Goal: Task Accomplishment & Management: Manage account settings

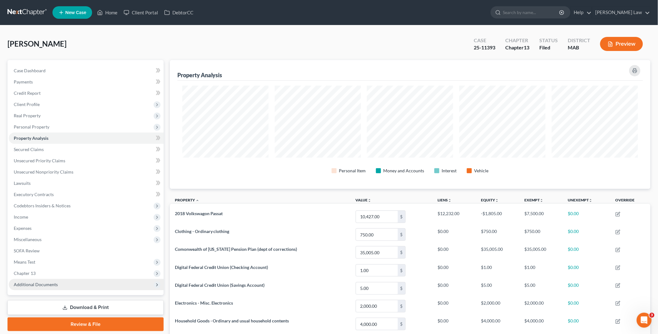
click at [63, 286] on span "Additional Documents" at bounding box center [86, 284] width 155 height 11
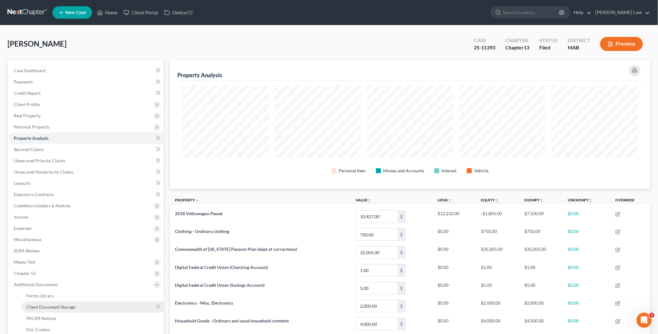
click at [61, 305] on span "Client Document Storage" at bounding box center [50, 306] width 49 height 5
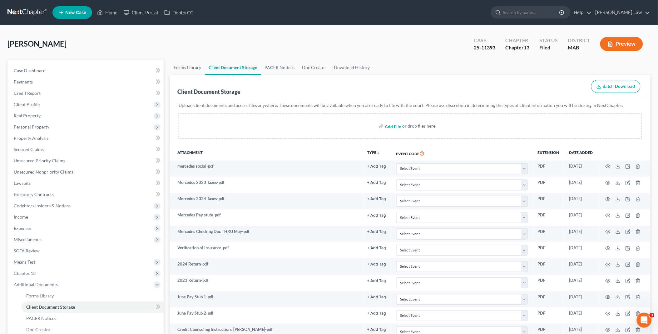
click at [396, 125] on input "file" at bounding box center [392, 125] width 15 height 11
type input "C:\fakepath\[PERSON_NAME] car contract.pdf"
drag, startPoint x: 109, startPoint y: 12, endPoint x: 147, endPoint y: 26, distance: 39.9
click at [109, 12] on link "Home" at bounding box center [107, 12] width 27 height 11
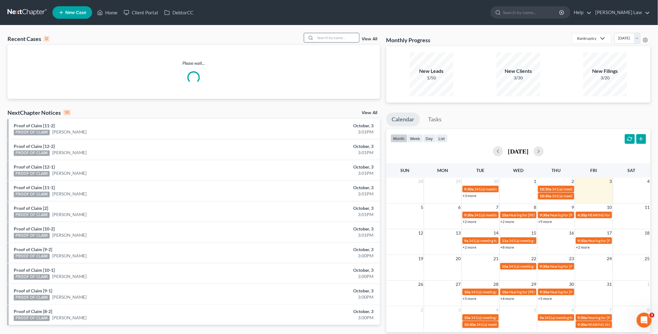
click at [319, 36] on input "search" at bounding box center [338, 37] width 44 height 9
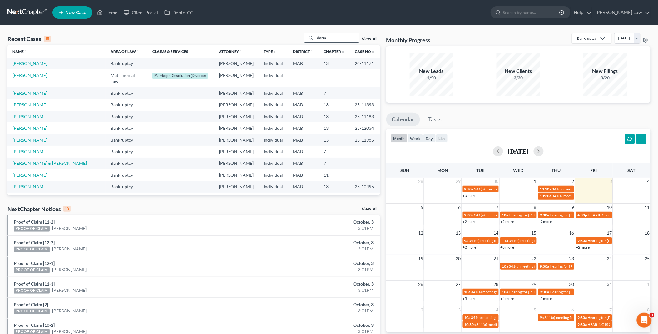
type input "dorm"
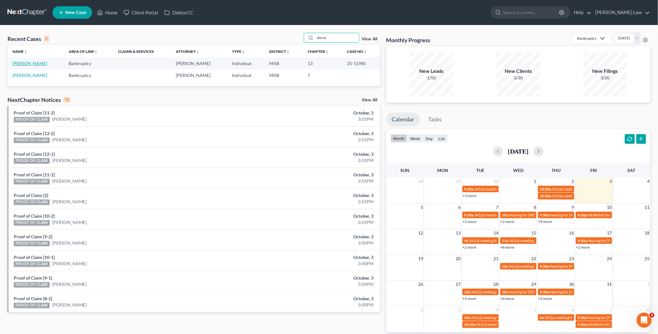
click at [27, 66] on link "[PERSON_NAME]" at bounding box center [29, 63] width 35 height 5
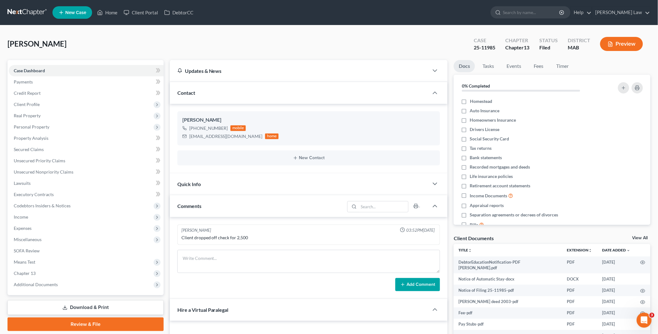
click at [636, 238] on link "View All" at bounding box center [641, 238] width 16 height 4
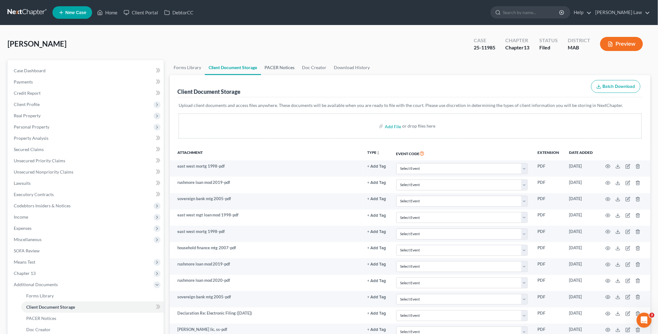
click at [287, 69] on link "PACER Notices" at bounding box center [279, 67] width 37 height 15
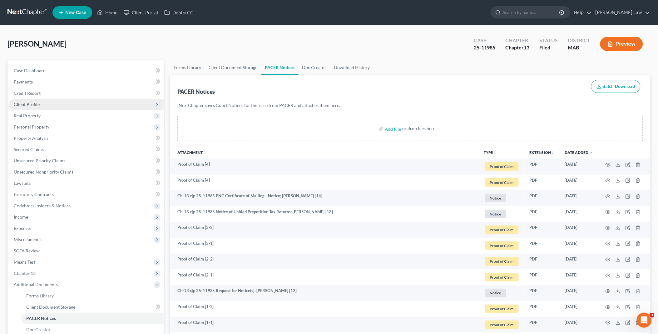
click at [39, 105] on span "Client Profile" at bounding box center [86, 104] width 155 height 11
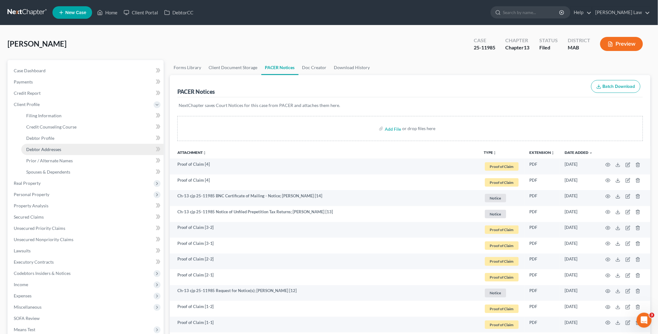
click at [54, 148] on span "Debtor Addresses" at bounding box center [43, 149] width 35 height 5
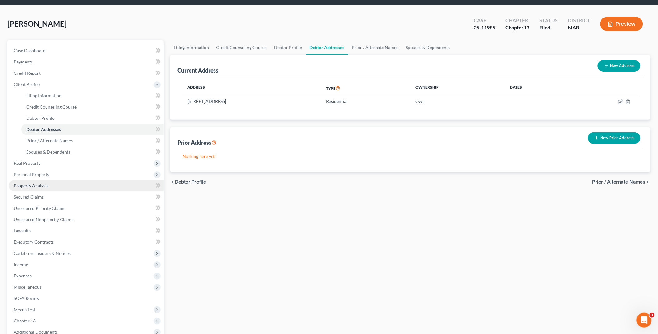
scroll to position [87, 0]
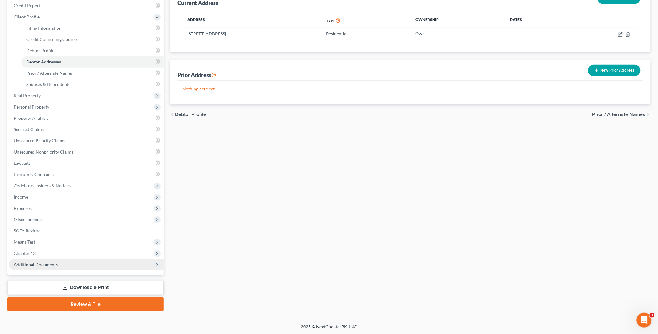
click at [39, 266] on span "Additional Documents" at bounding box center [36, 263] width 44 height 5
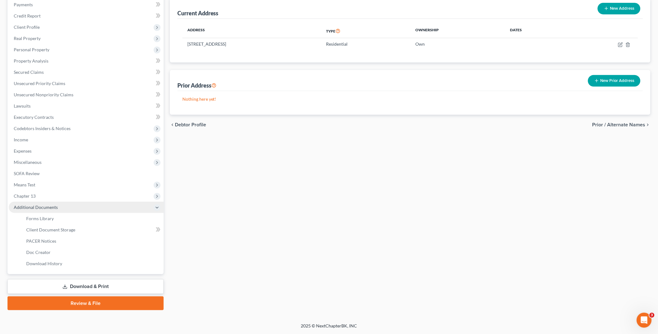
scroll to position [76, 0]
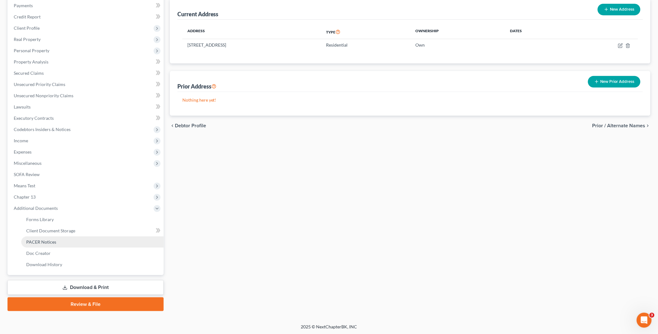
click at [49, 239] on span "PACER Notices" at bounding box center [41, 241] width 30 height 5
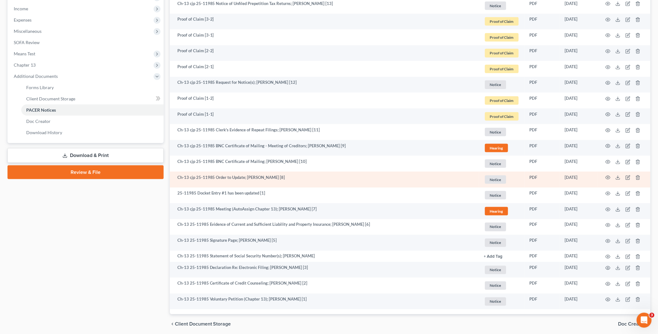
scroll to position [104, 0]
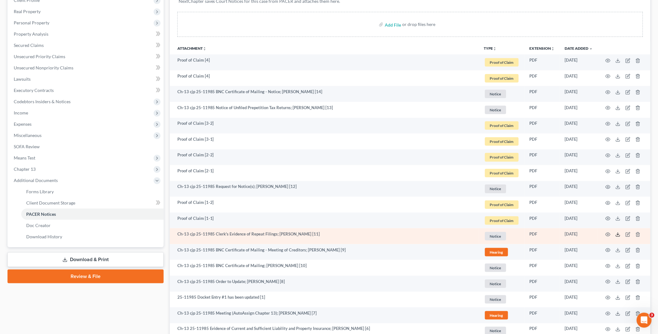
click at [618, 233] on icon at bounding box center [618, 234] width 5 height 5
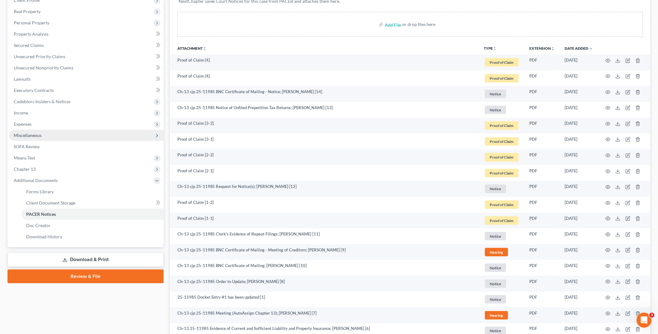
click at [32, 134] on span "Miscellaneous" at bounding box center [28, 134] width 28 height 5
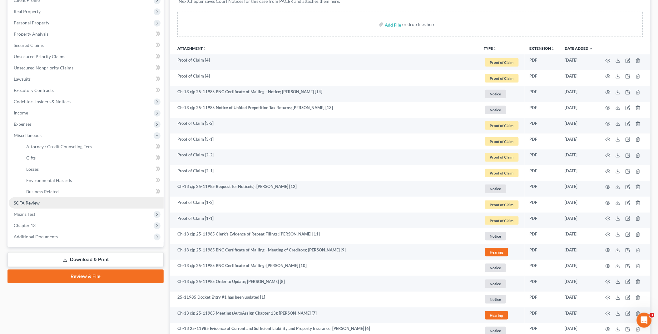
click at [40, 201] on link "SOFA Review" at bounding box center [86, 202] width 155 height 11
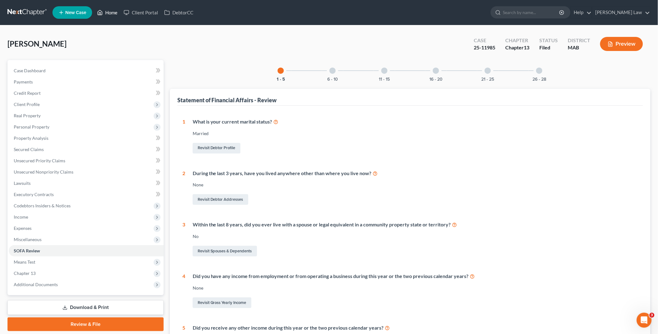
click at [111, 11] on link "Home" at bounding box center [107, 12] width 27 height 11
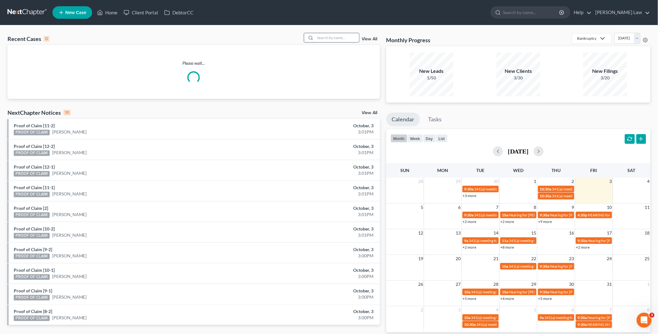
click at [341, 40] on input "search" at bounding box center [338, 37] width 44 height 9
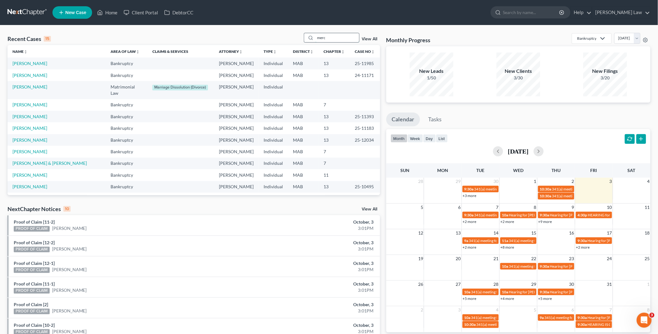
type input "merc"
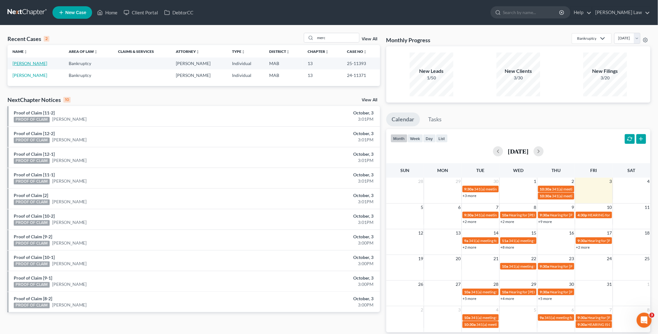
click at [40, 62] on link "[PERSON_NAME]" at bounding box center [29, 63] width 35 height 5
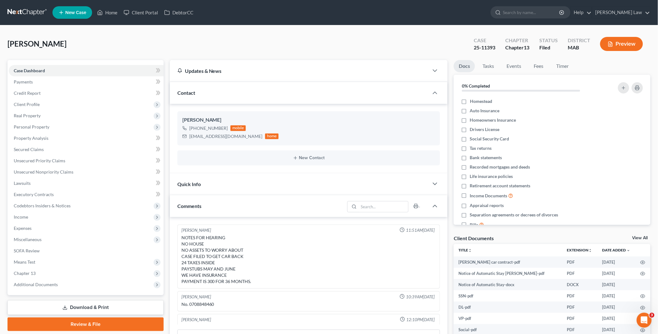
scroll to position [16, 0]
